Goal: Task Accomplishment & Management: Use online tool/utility

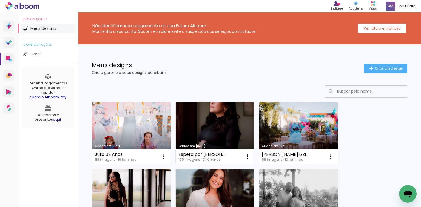
click at [135, 130] on link "Criado em [DATE]" at bounding box center [131, 133] width 79 height 62
